Goal: Transaction & Acquisition: Purchase product/service

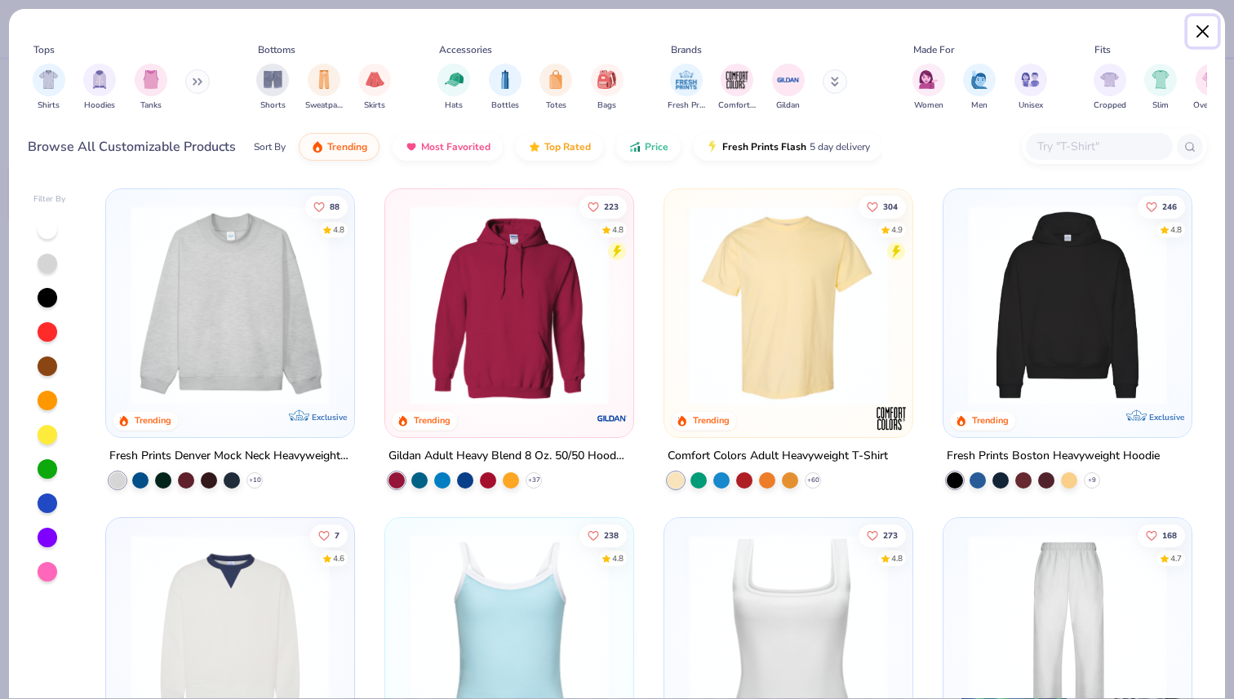
click at [1205, 34] on button "Close" at bounding box center [1202, 31] width 31 height 31
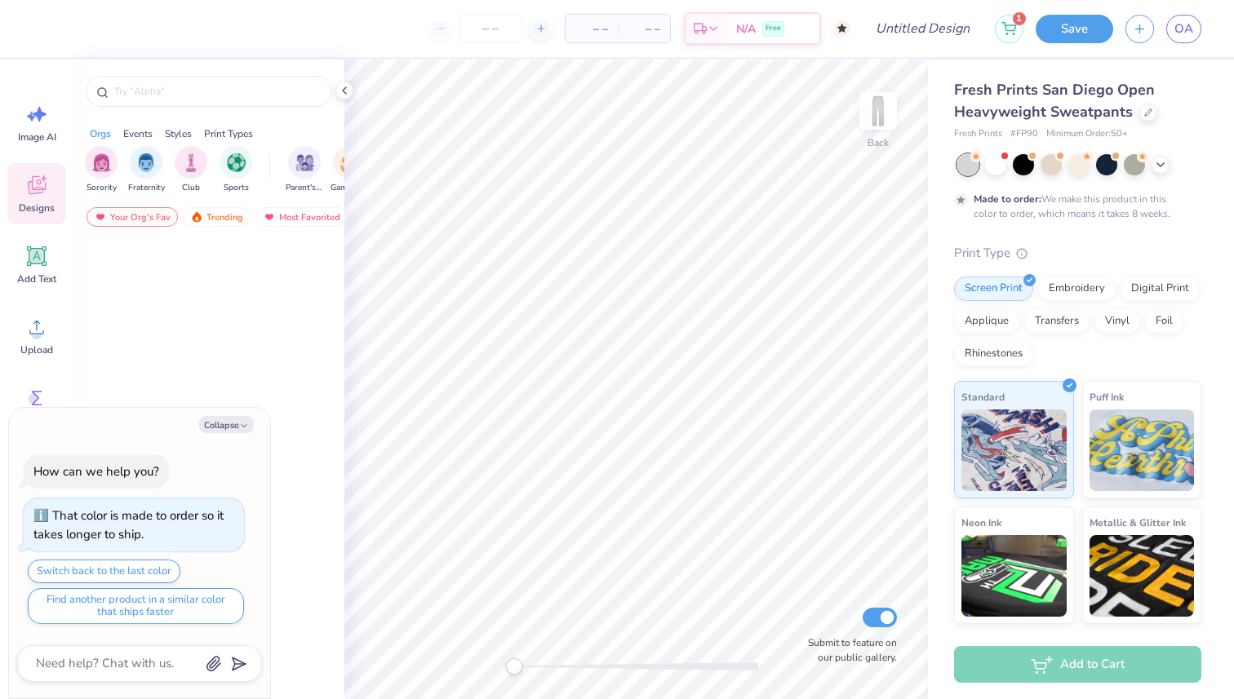
type textarea "x"
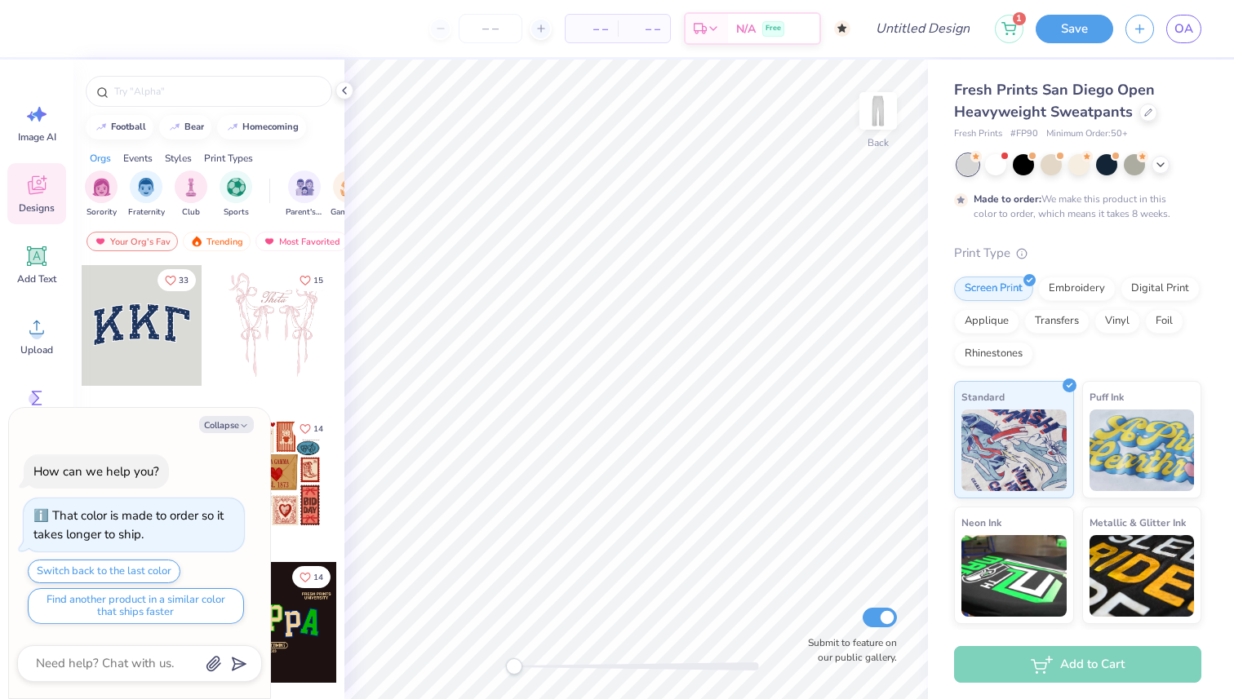
click at [1032, 678] on div "Add to Cart" at bounding box center [1077, 664] width 247 height 37
click at [500, 29] on input "number" at bounding box center [491, 28] width 64 height 29
type input "4"
type textarea "x"
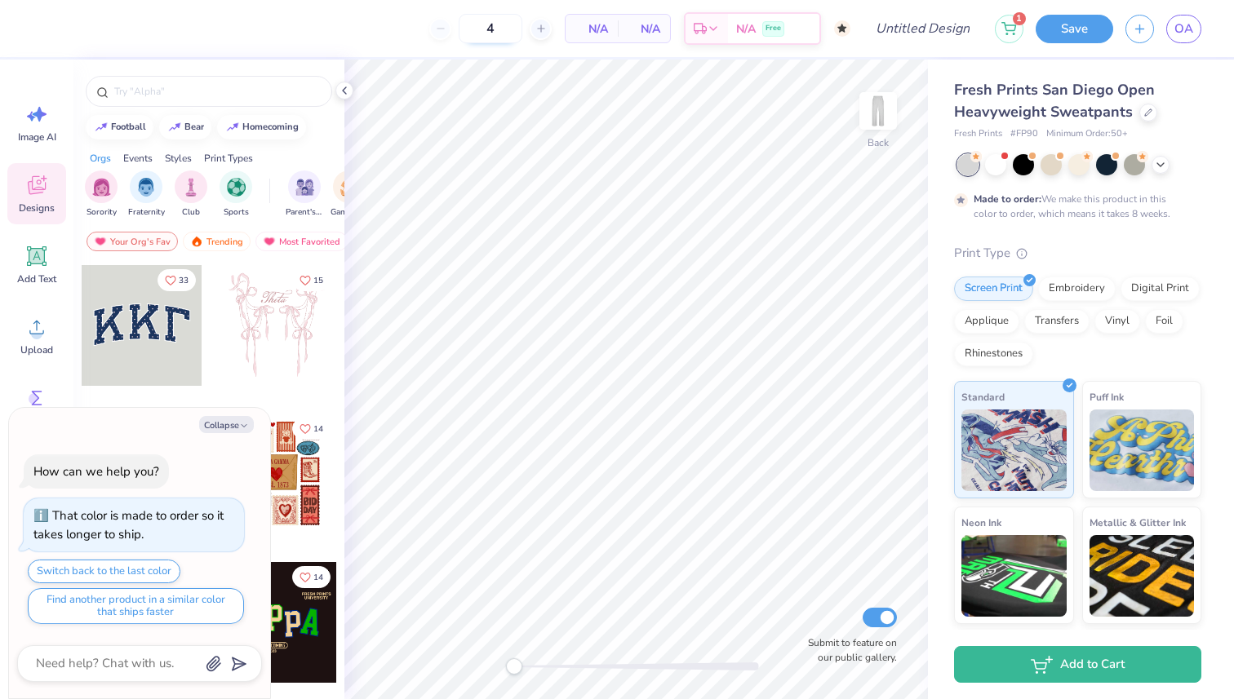
type input "40"
type textarea "x"
type input "50"
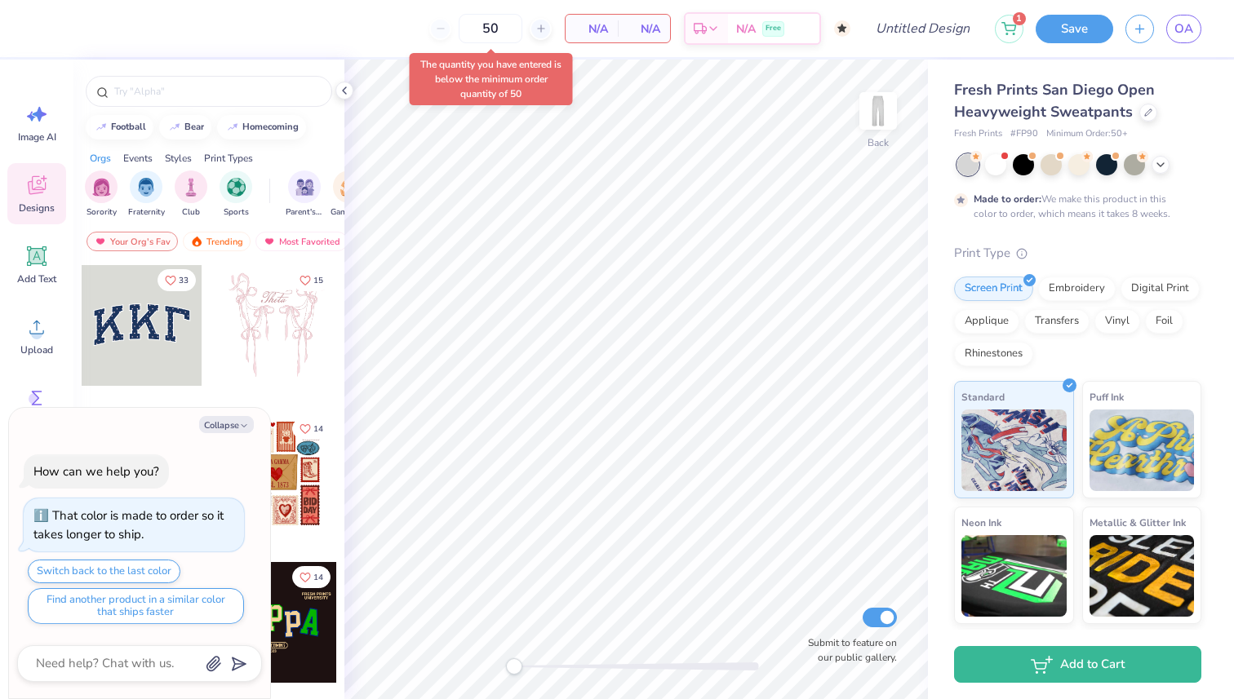
click at [576, 47] on div "50 N/A Per Item N/A Total Est. Delivery N/A Free" at bounding box center [447, 28] width 805 height 57
click at [593, 34] on span "N/A" at bounding box center [591, 28] width 33 height 17
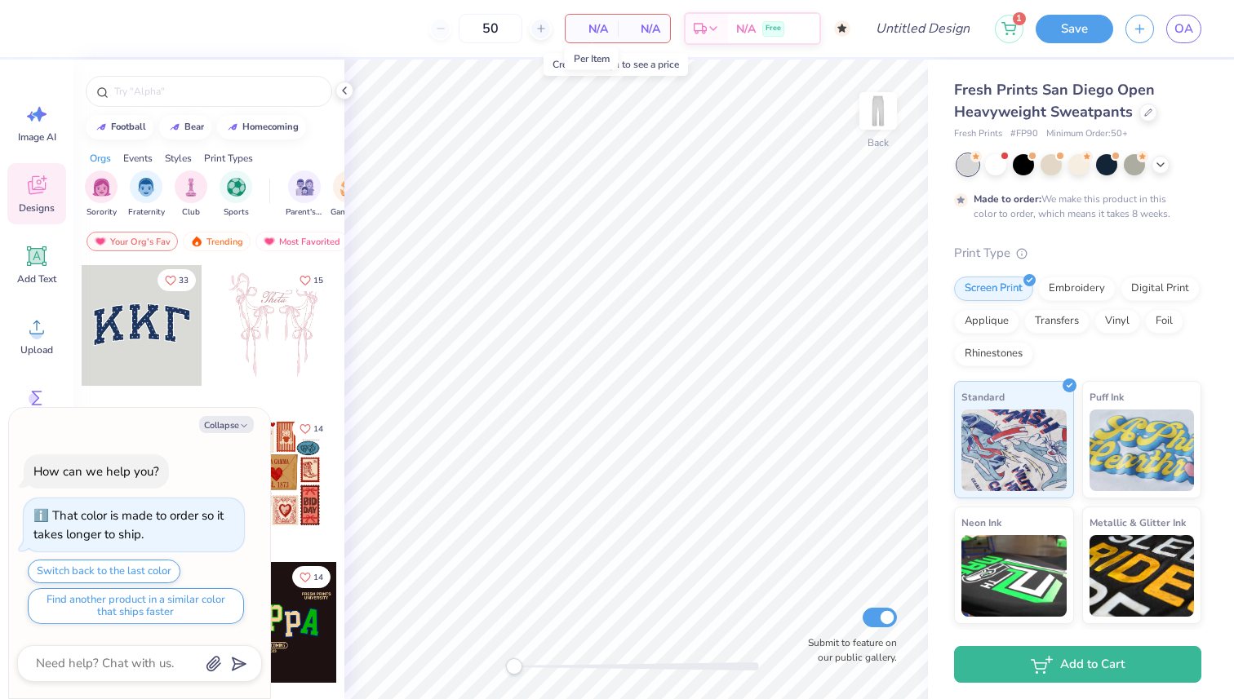
click at [593, 34] on span "N/A" at bounding box center [591, 28] width 33 height 17
click at [275, 324] on div at bounding box center [275, 325] width 121 height 121
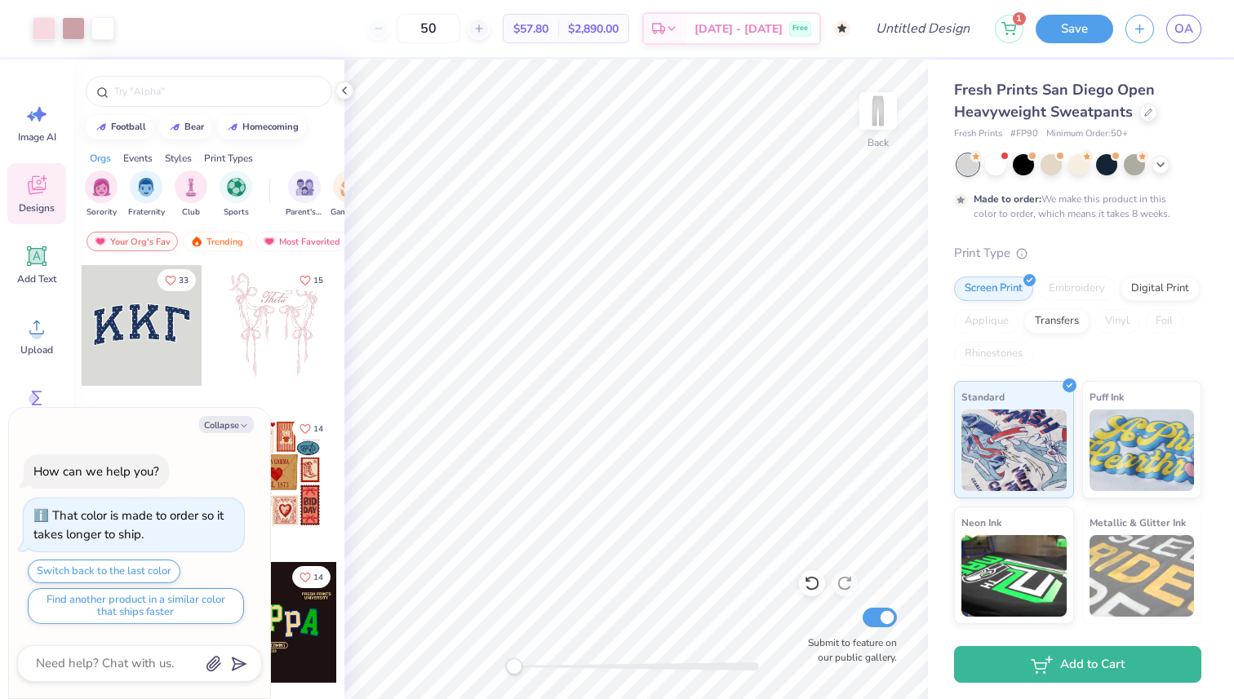
click at [412, 28] on div "50" at bounding box center [428, 28] width 122 height 29
click at [219, 428] on button "Collapse" at bounding box center [226, 424] width 55 height 17
type textarea "x"
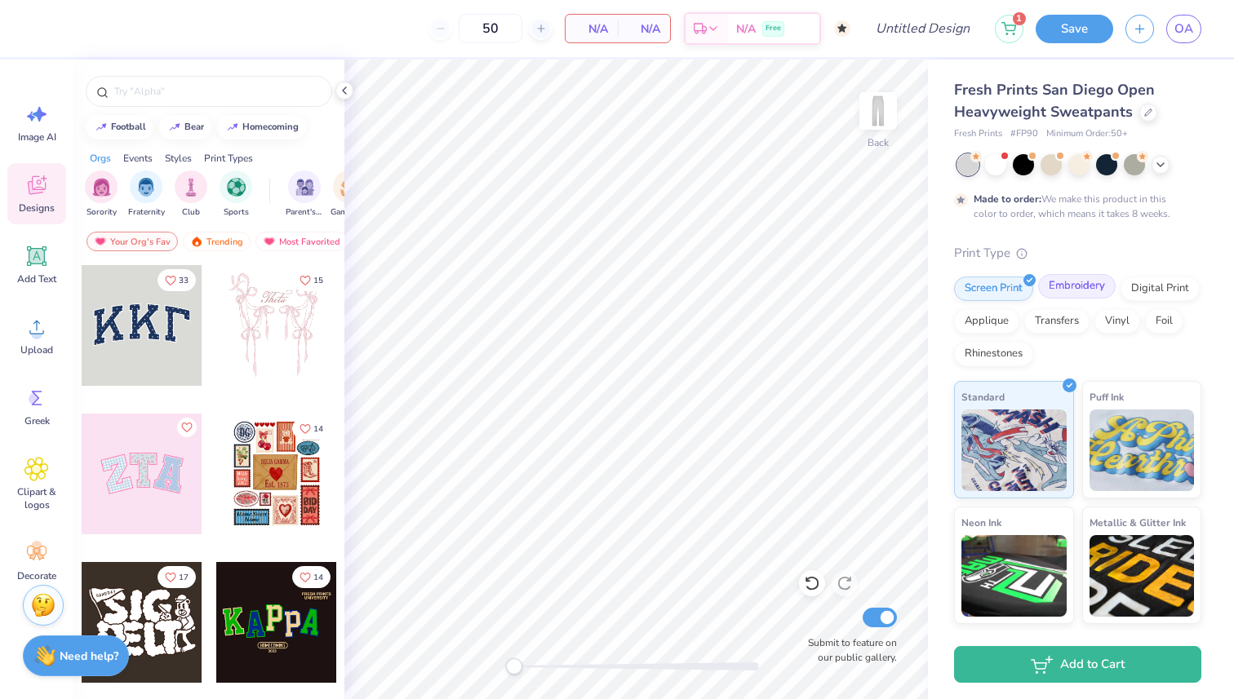
click at [1083, 286] on div "Embroidery" at bounding box center [1077, 286] width 78 height 24
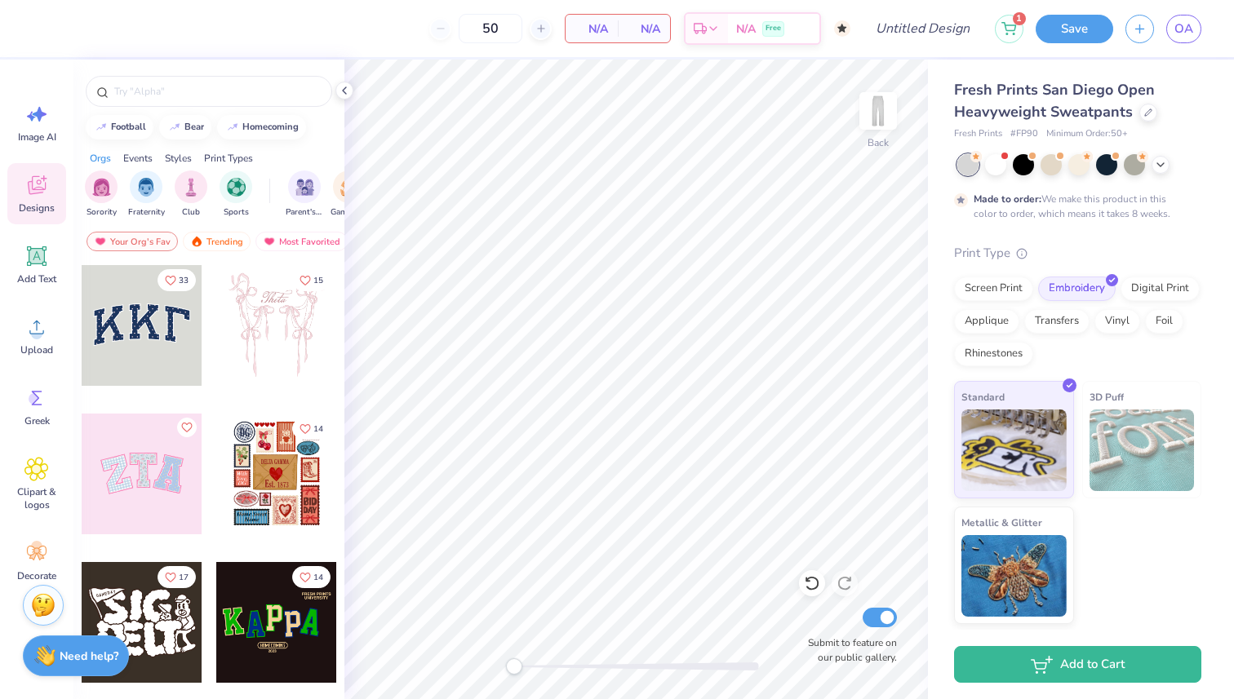
click at [123, 345] on div at bounding box center [142, 325] width 121 height 121
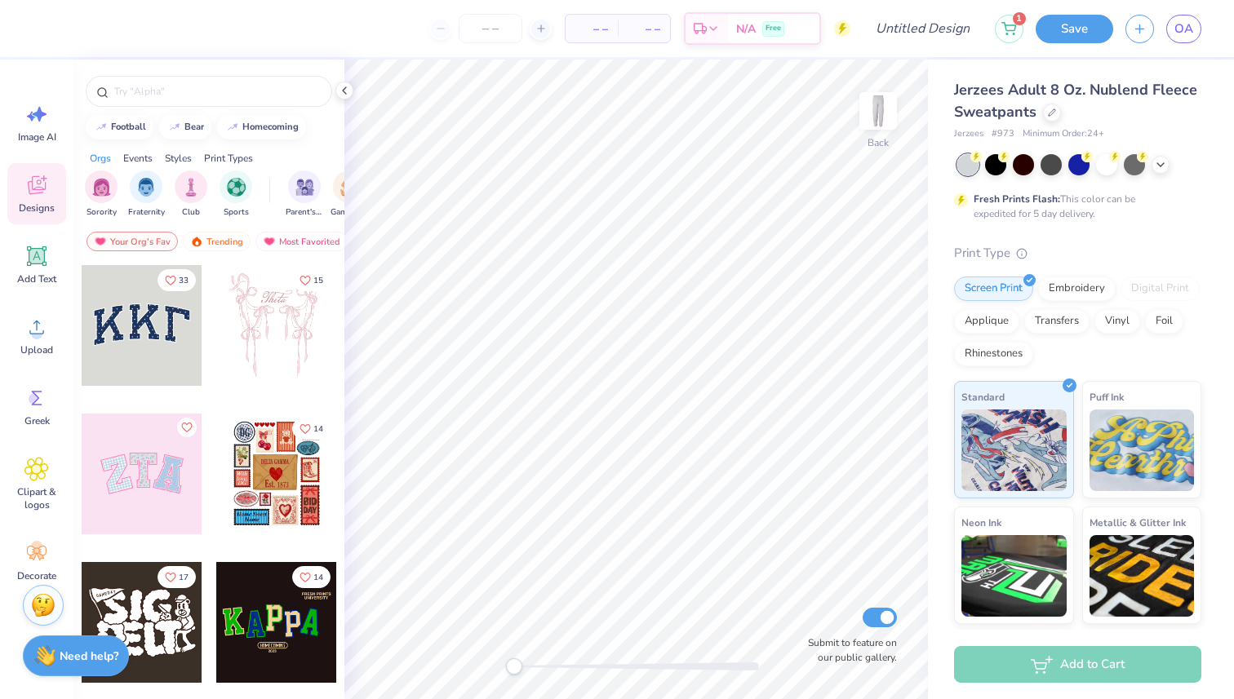
click at [166, 296] on div at bounding box center [142, 325] width 121 height 121
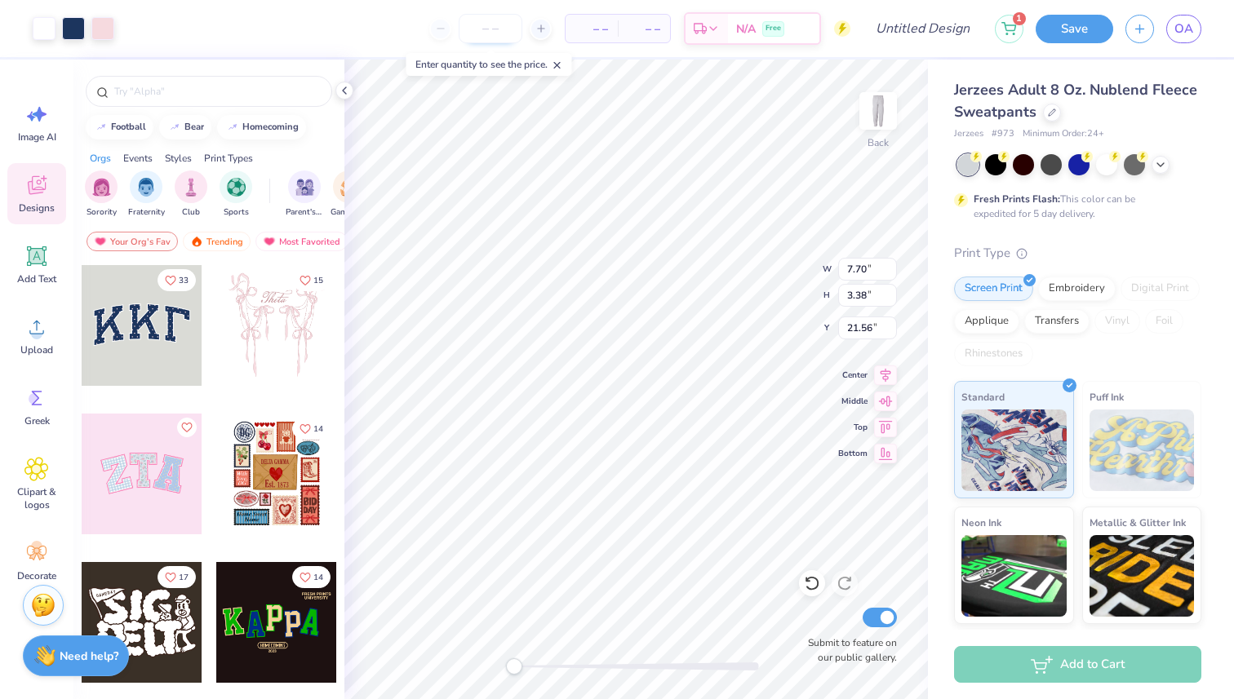
click at [498, 21] on input "number" at bounding box center [491, 28] width 64 height 29
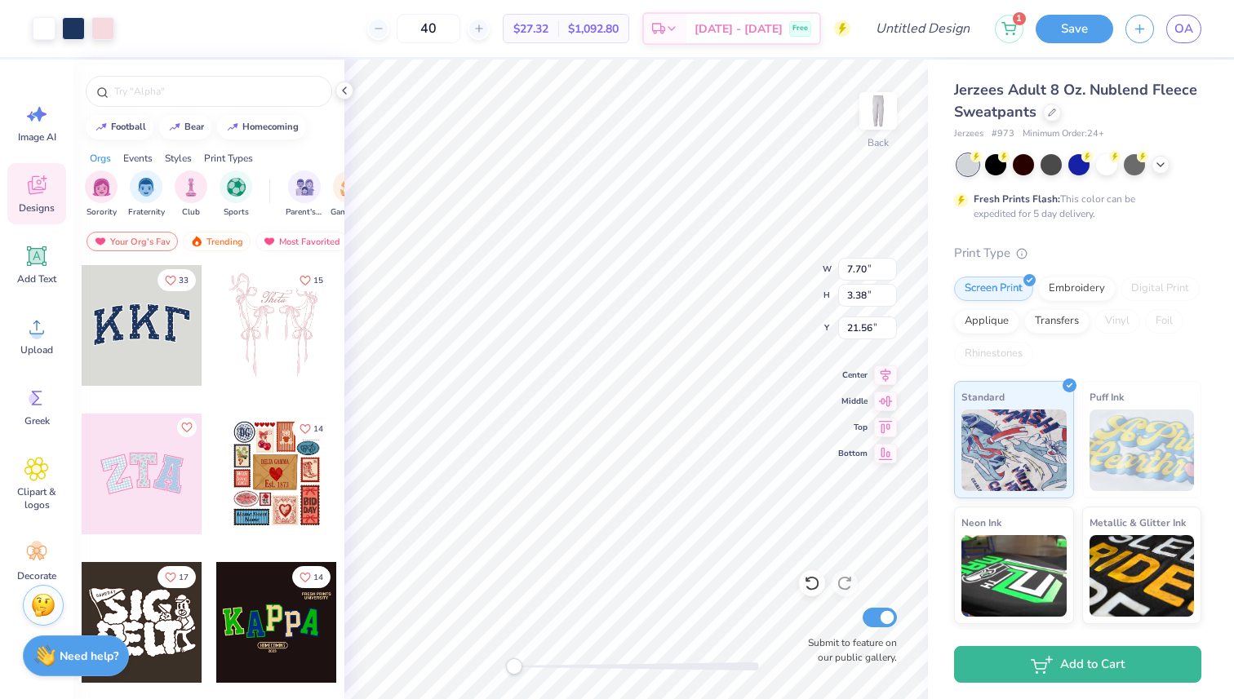
type input "40"
click at [1187, 30] on span "OA" at bounding box center [1183, 29] width 19 height 19
